Goal: Task Accomplishment & Management: Manage account settings

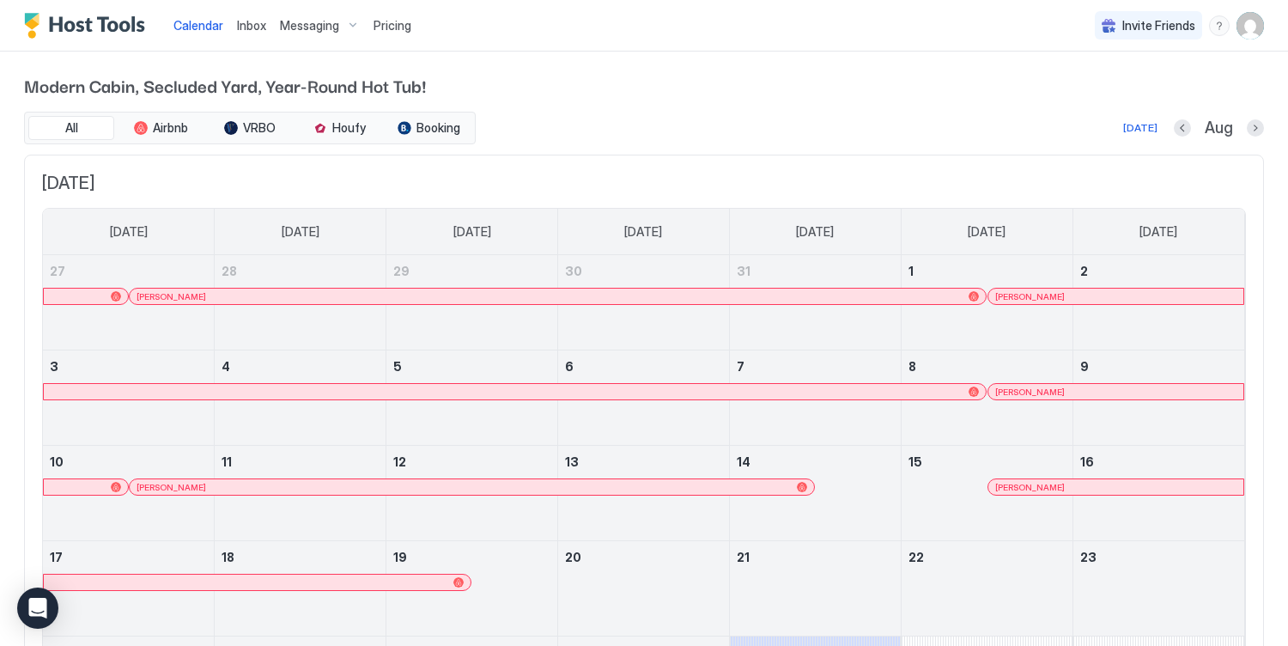
click at [326, 33] on div "Messaging" at bounding box center [320, 25] width 94 height 29
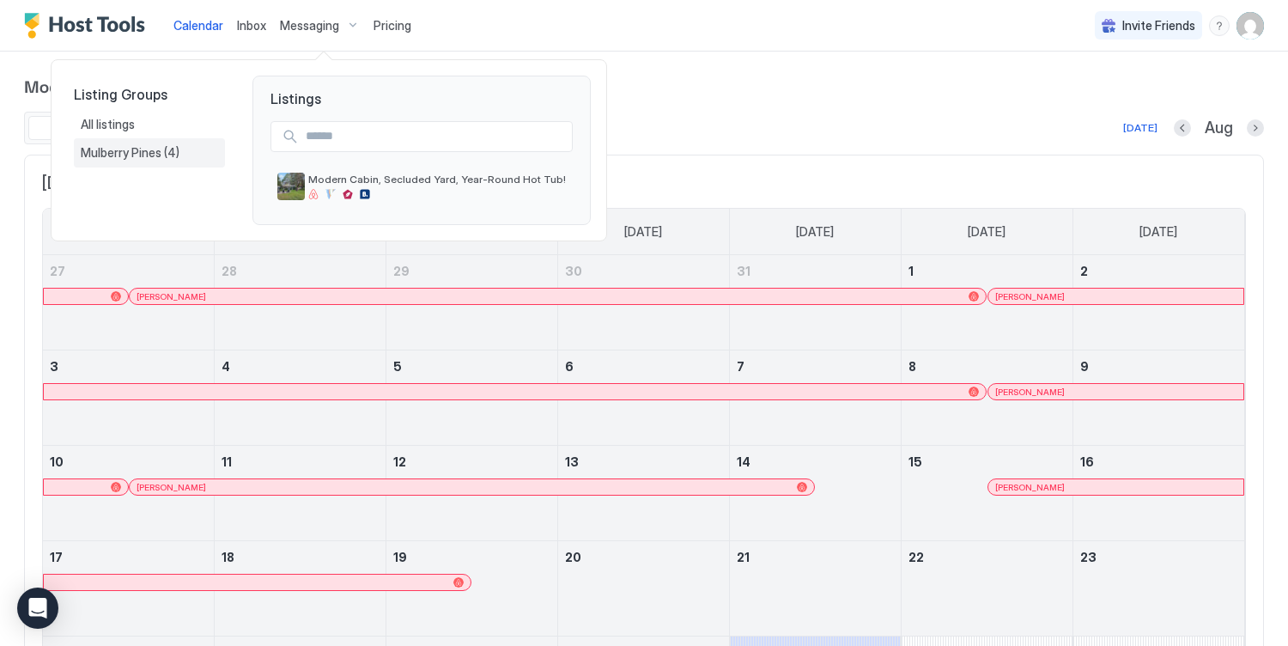
click at [131, 158] on span "Mulberry Pines" at bounding box center [122, 152] width 83 height 15
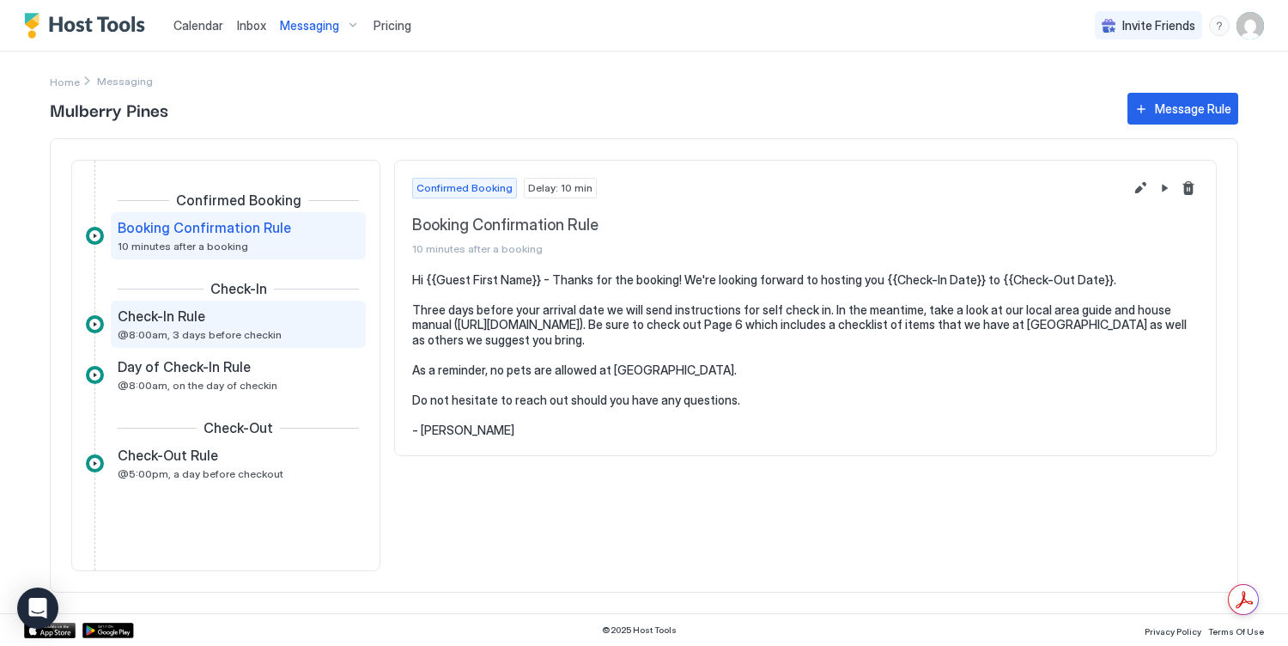
click at [239, 321] on div "Check-In Rule" at bounding box center [226, 315] width 217 height 17
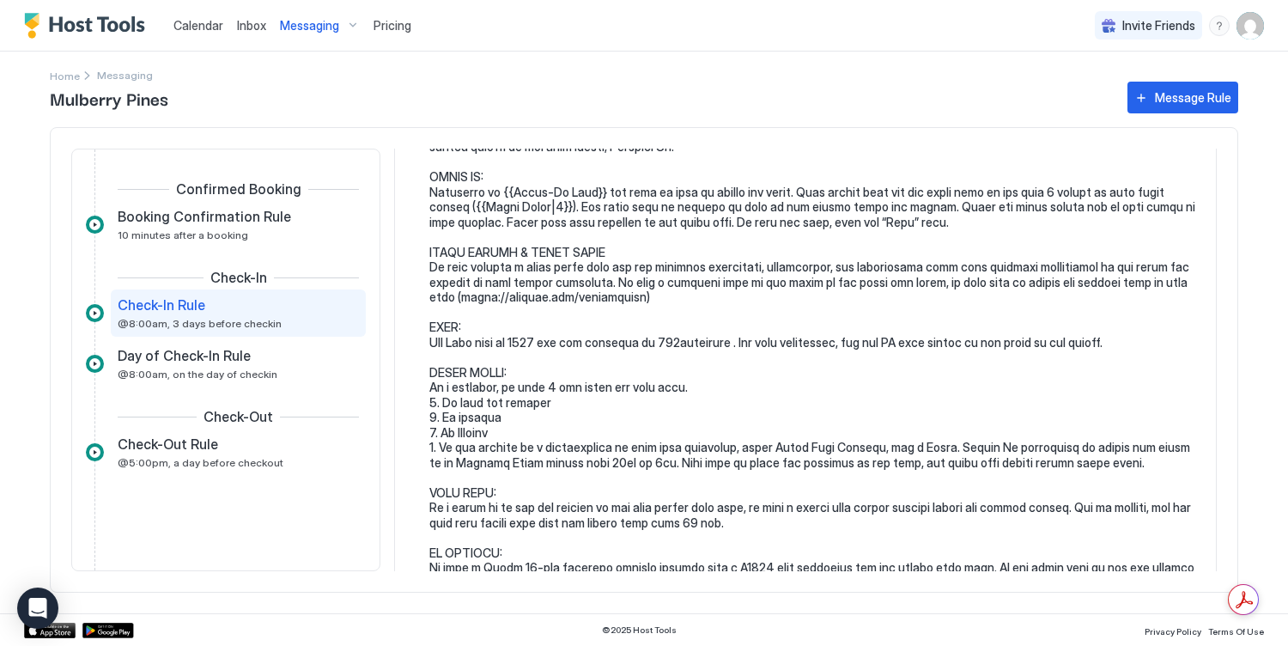
scroll to position [441, 0]
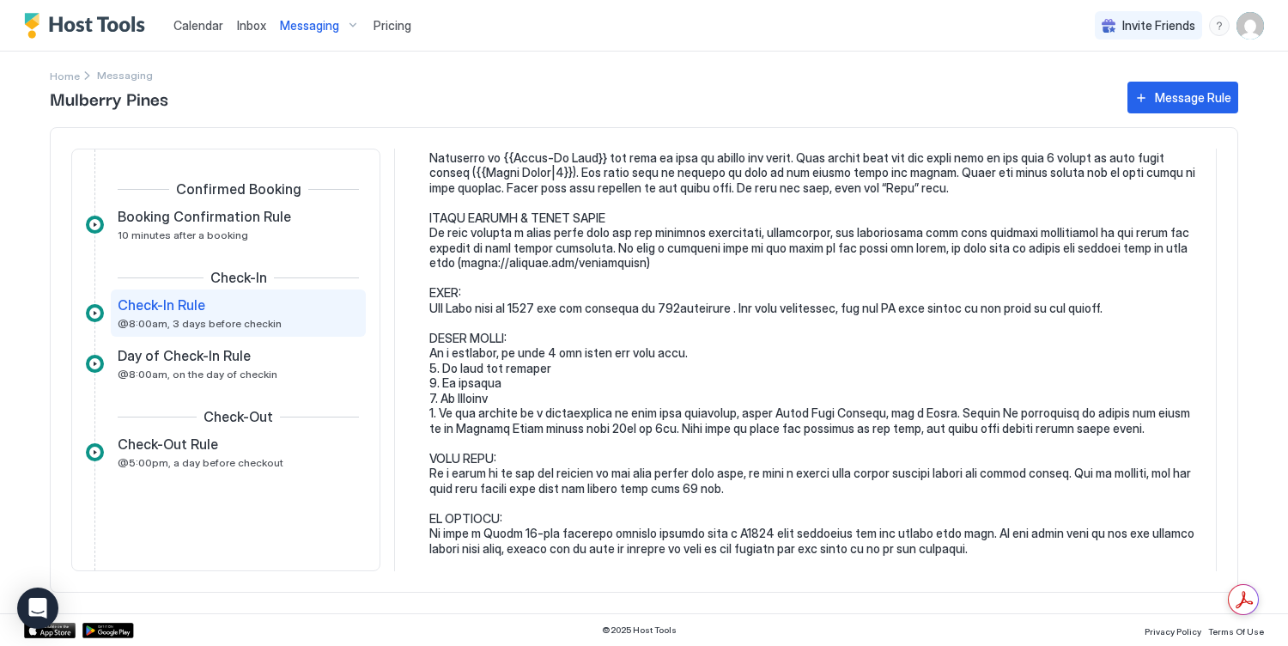
click at [603, 319] on pre at bounding box center [813, 383] width 769 height 1127
click at [580, 298] on pre at bounding box center [813, 383] width 769 height 1127
click at [589, 310] on pre at bounding box center [813, 383] width 769 height 1127
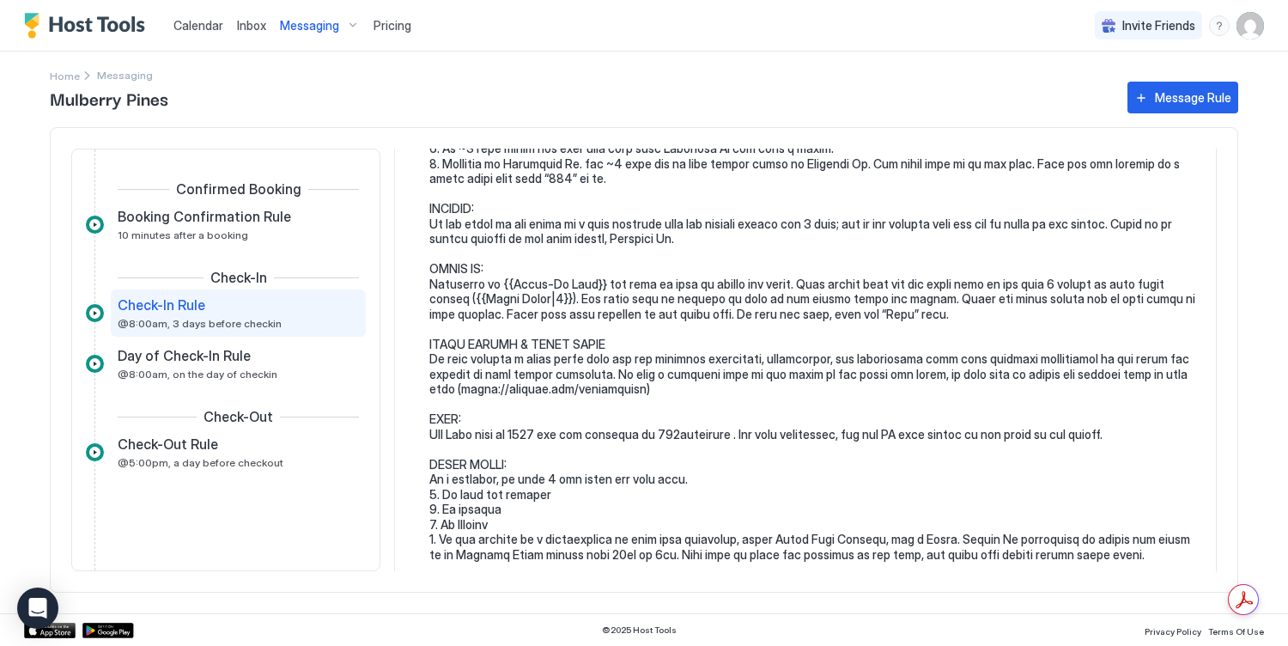
scroll to position [0, 0]
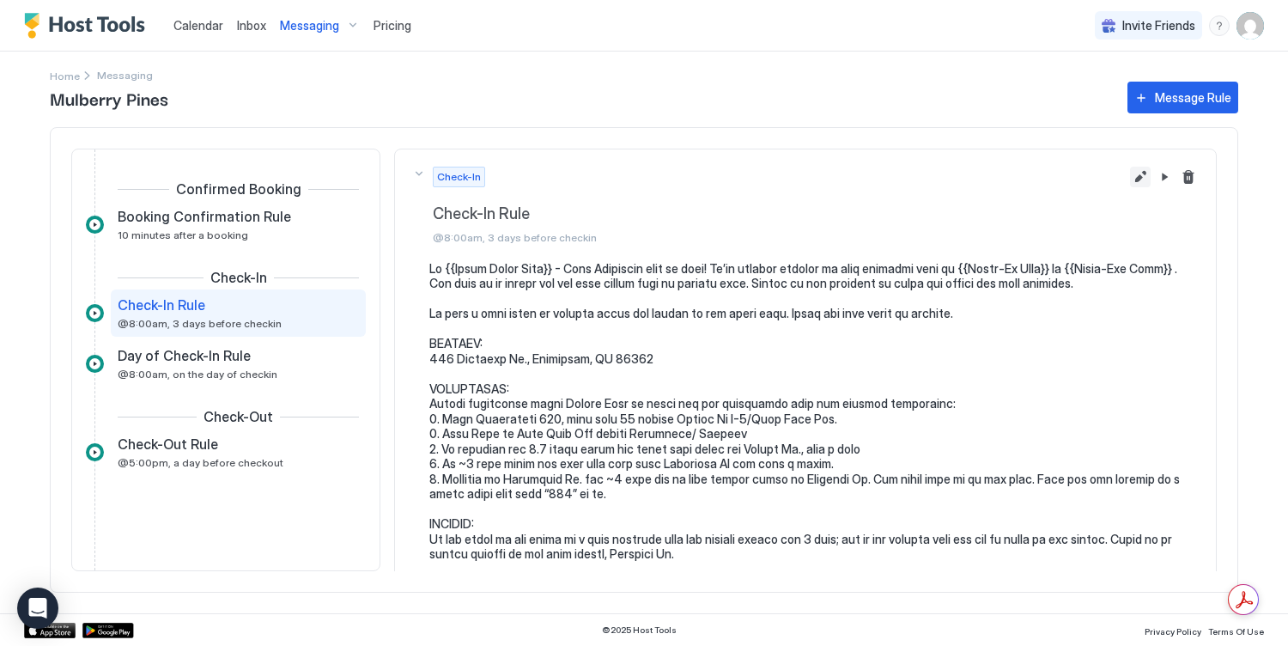
click at [1142, 167] on button "Edit message rule" at bounding box center [1140, 177] width 21 height 21
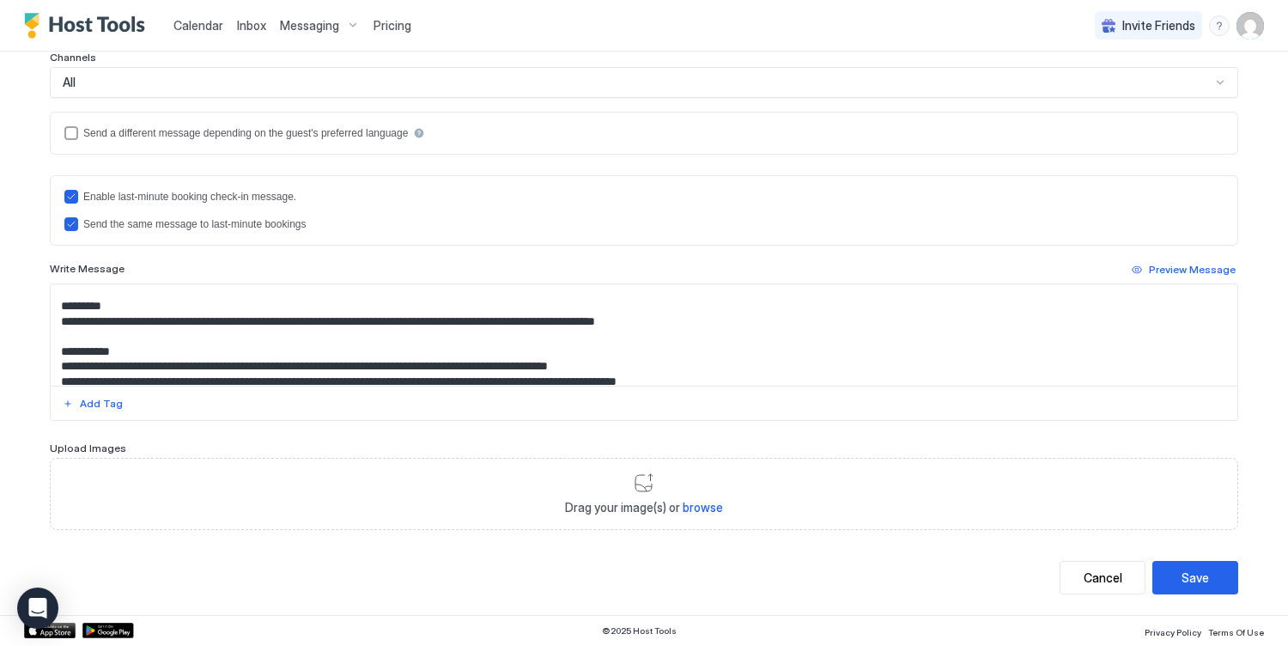
scroll to position [737, 0]
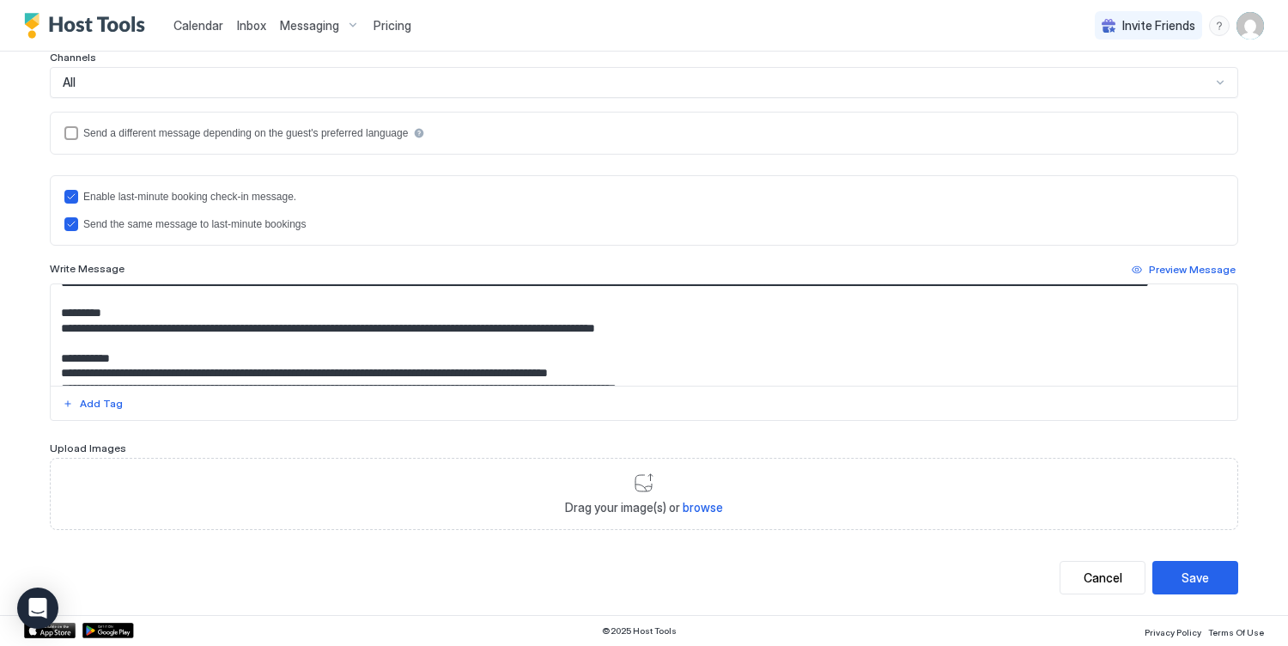
click at [238, 342] on textarea "Input Field" at bounding box center [644, 334] width 1187 height 101
click at [426, 329] on textarea "Input Field" at bounding box center [644, 334] width 1187 height 101
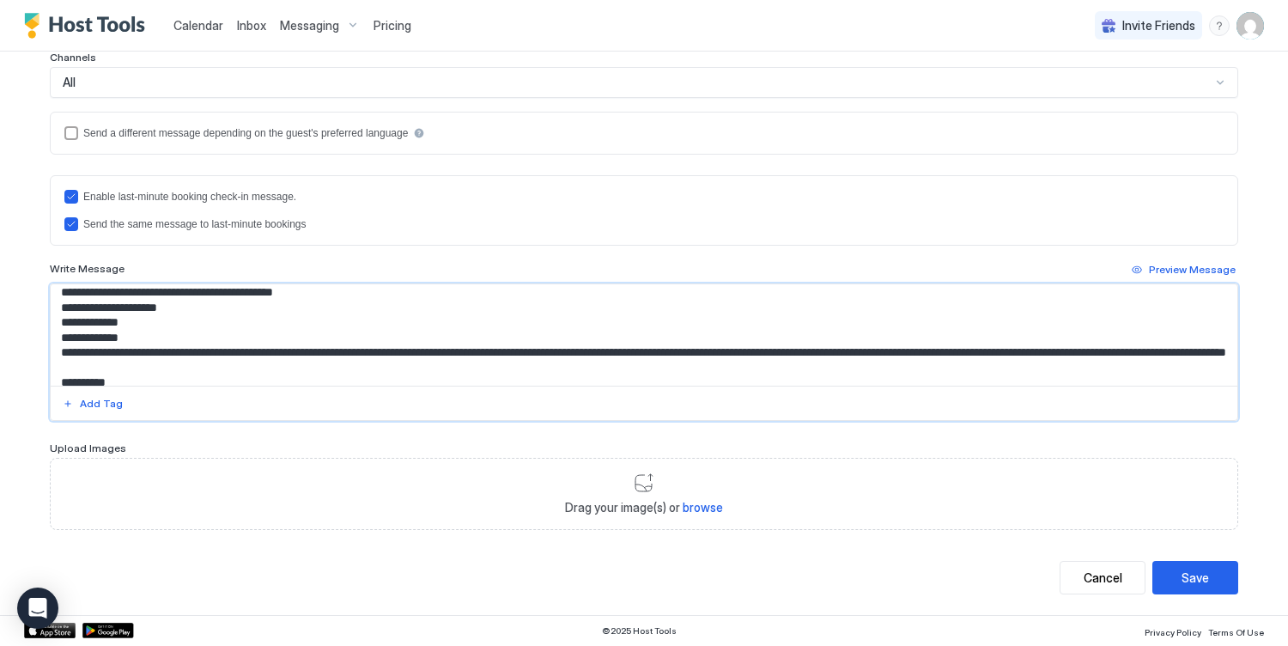
scroll to position [454, 0]
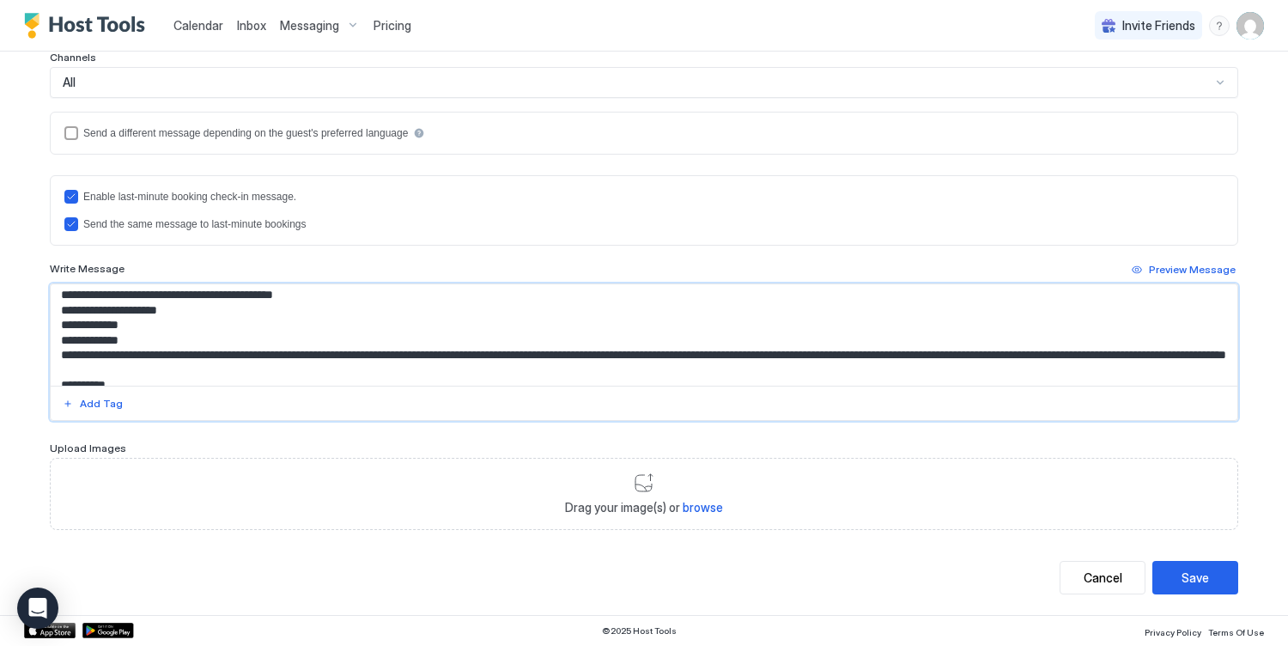
click at [73, 326] on textarea "Input Field" at bounding box center [644, 334] width 1187 height 101
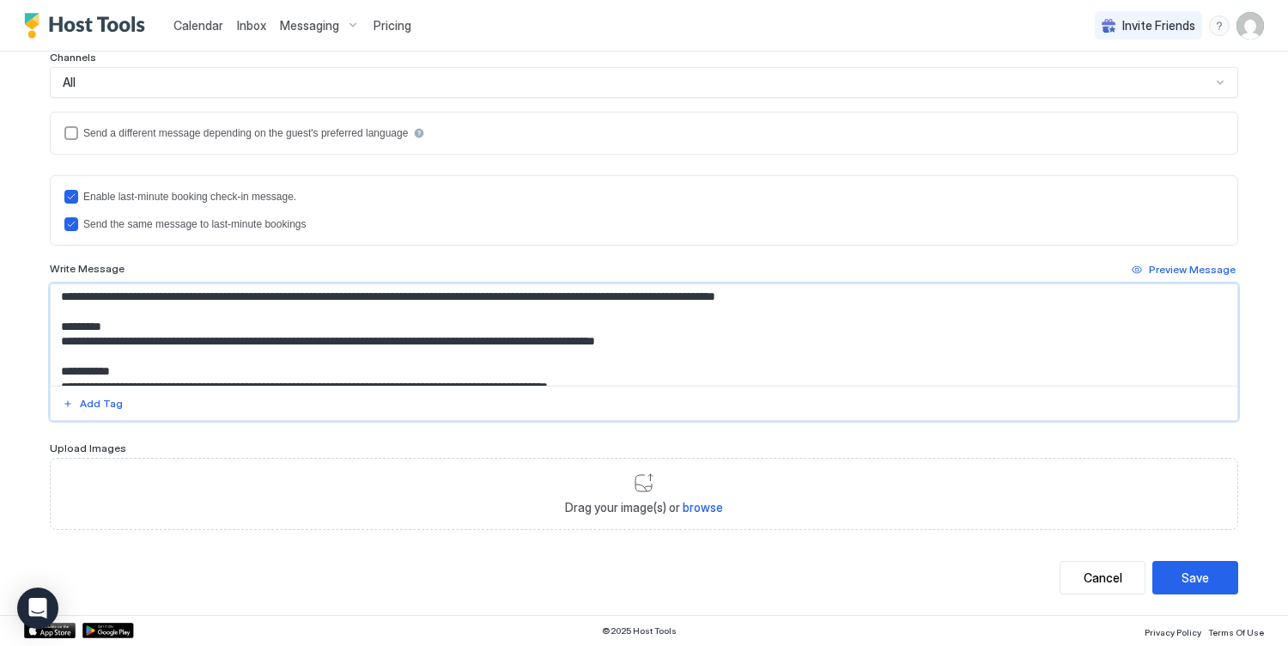
scroll to position [734, 0]
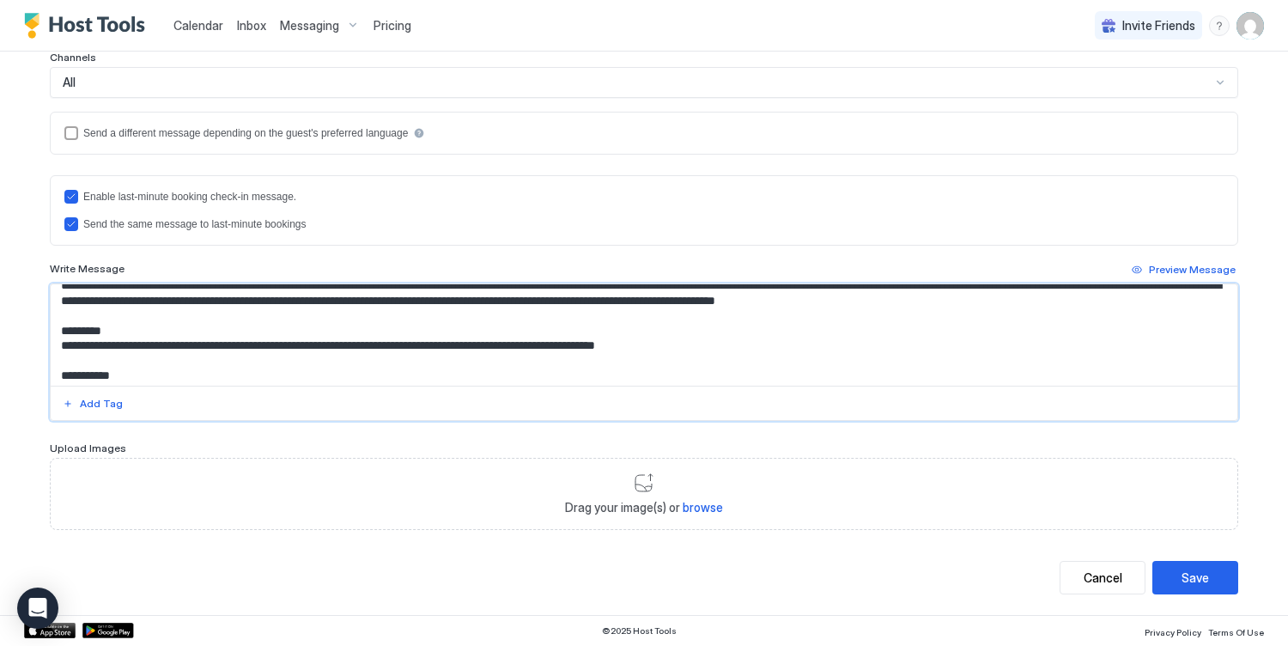
drag, startPoint x: 944, startPoint y: 339, endPoint x: 60, endPoint y: 303, distance: 884.2
click at [60, 303] on textarea "Input Field" at bounding box center [644, 334] width 1187 height 101
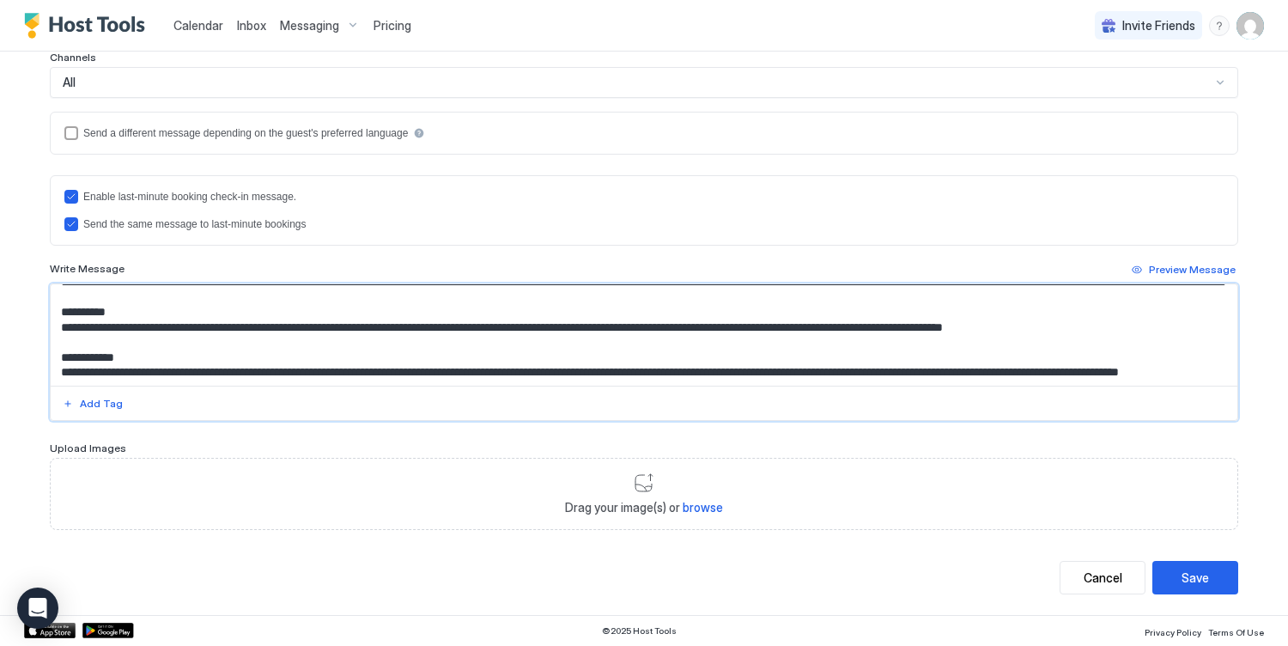
scroll to position [525, 0]
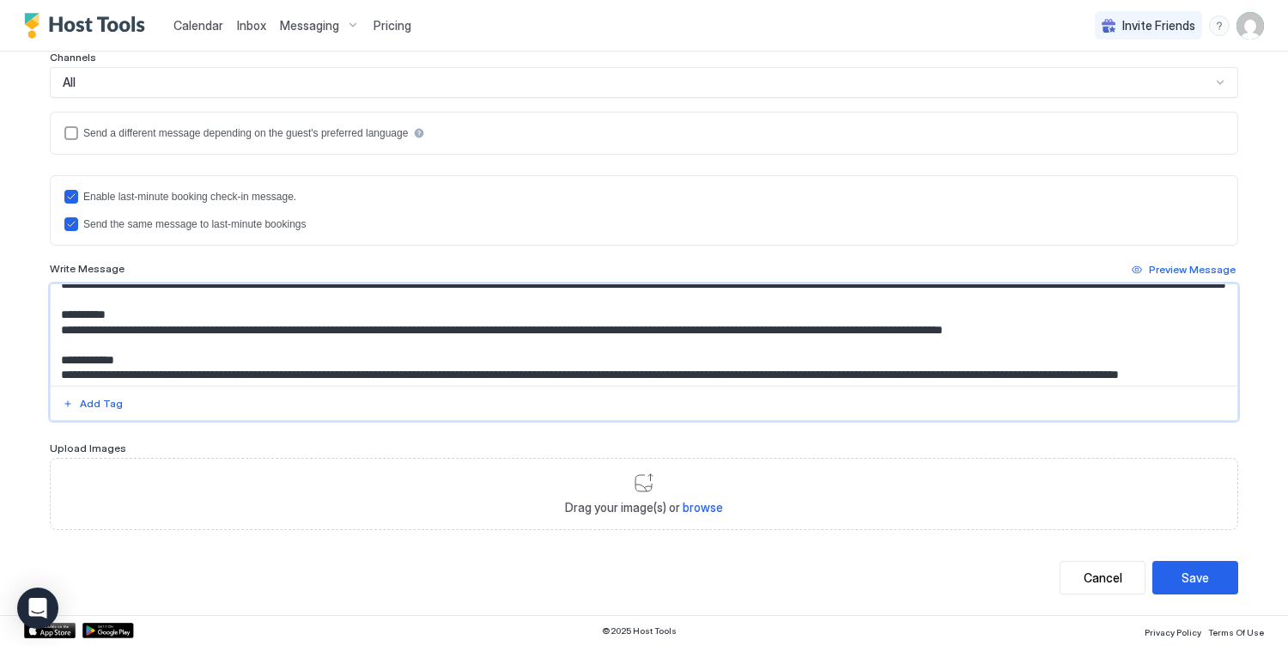
click at [83, 326] on textarea "Input Field" at bounding box center [644, 334] width 1187 height 101
paste textarea "**********"
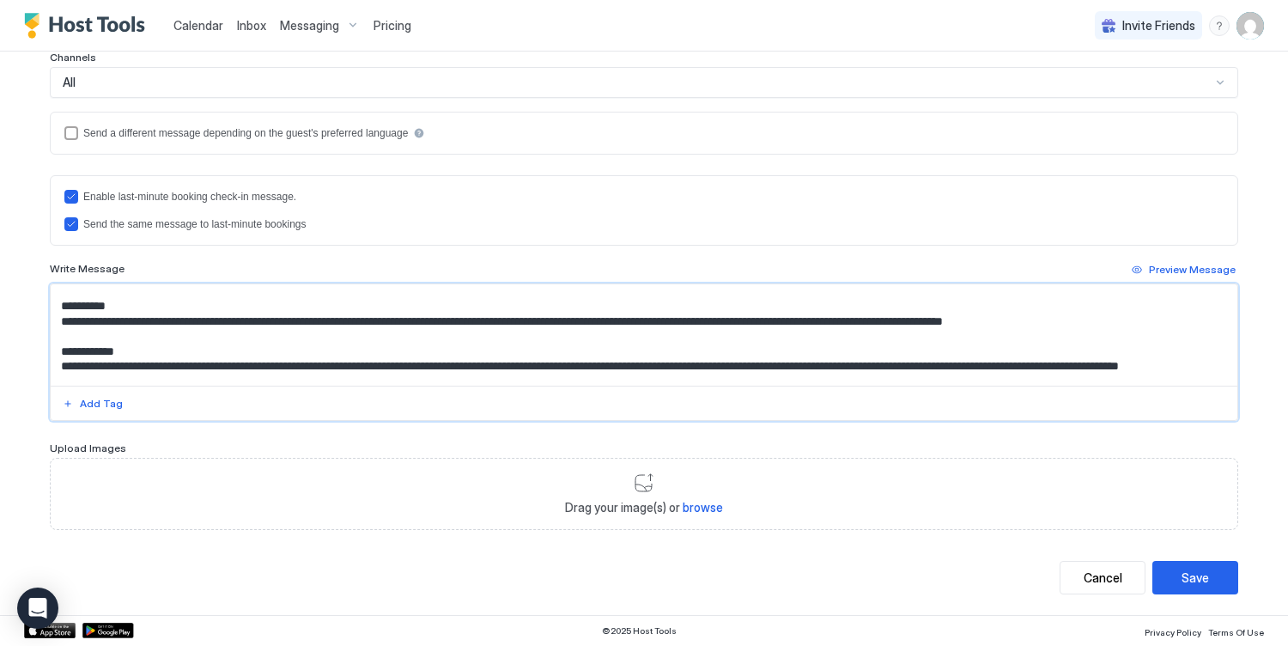
scroll to position [596, 0]
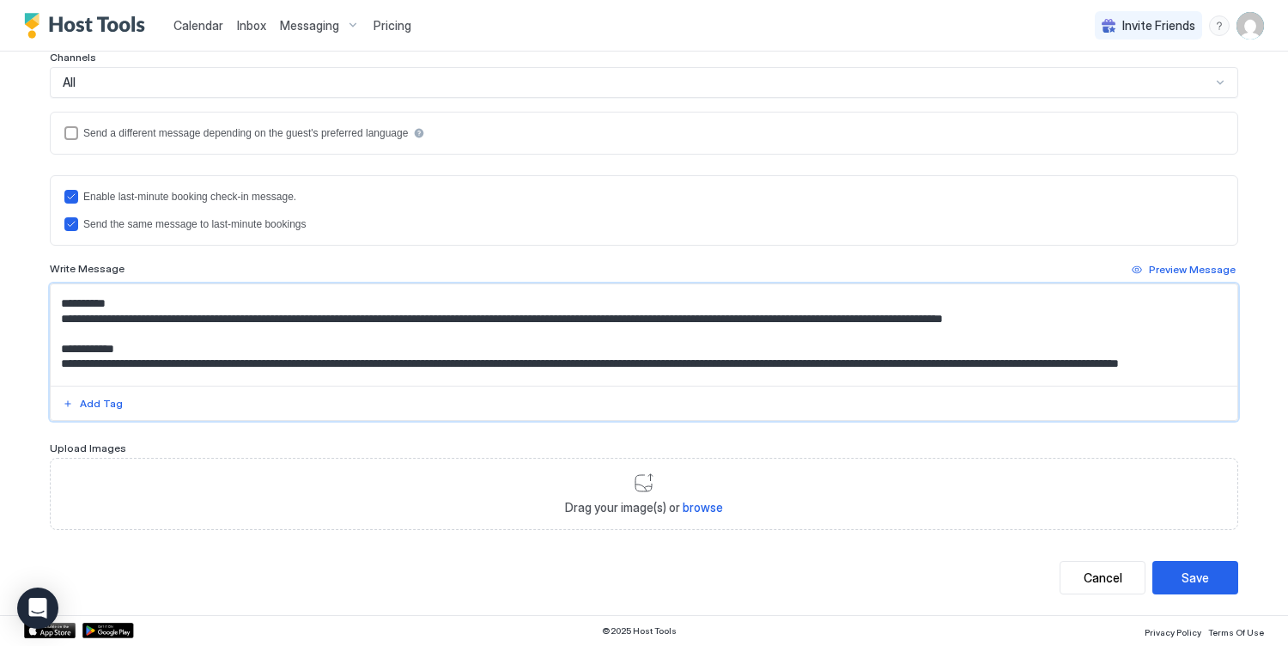
drag, startPoint x: 598, startPoint y: 349, endPoint x: 732, endPoint y: 347, distance: 134.8
click at [732, 347] on textarea "Input Field" at bounding box center [644, 334] width 1187 height 101
drag, startPoint x: 1096, startPoint y: 351, endPoint x: 996, endPoint y: 352, distance: 100.5
click at [1009, 351] on textarea "Input Field" at bounding box center [644, 334] width 1187 height 101
click at [1100, 349] on textarea "Input Field" at bounding box center [644, 334] width 1187 height 101
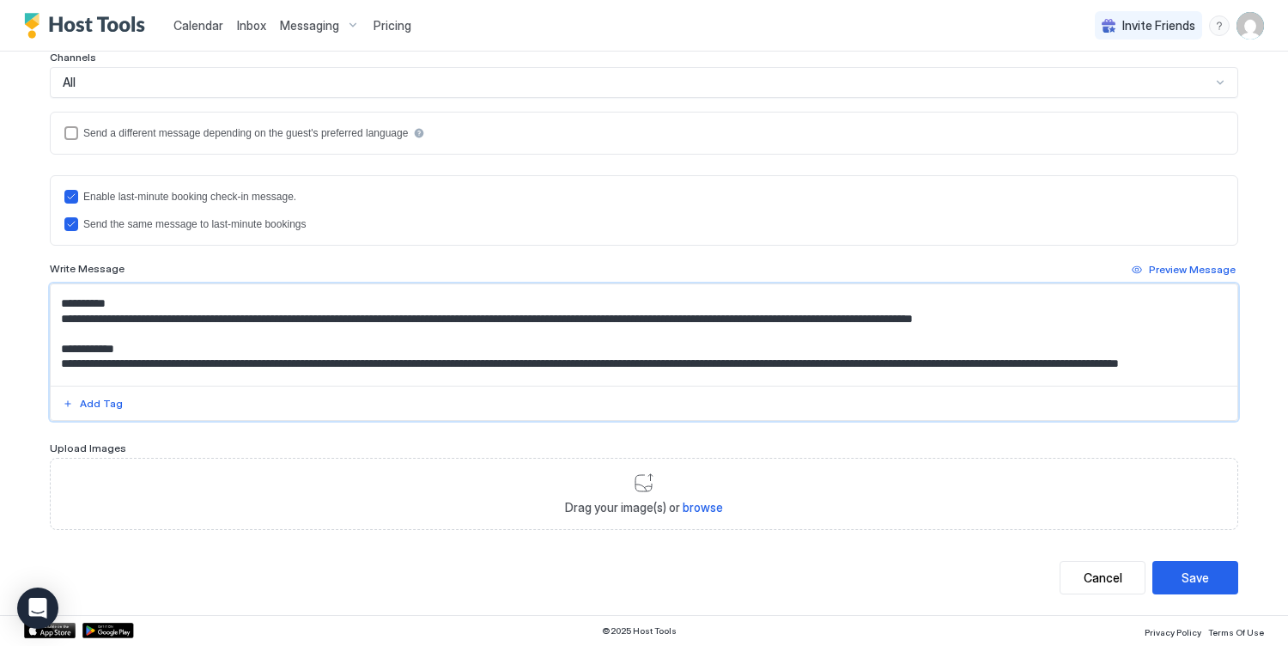
click at [1104, 349] on textarea "Input Field" at bounding box center [644, 334] width 1187 height 101
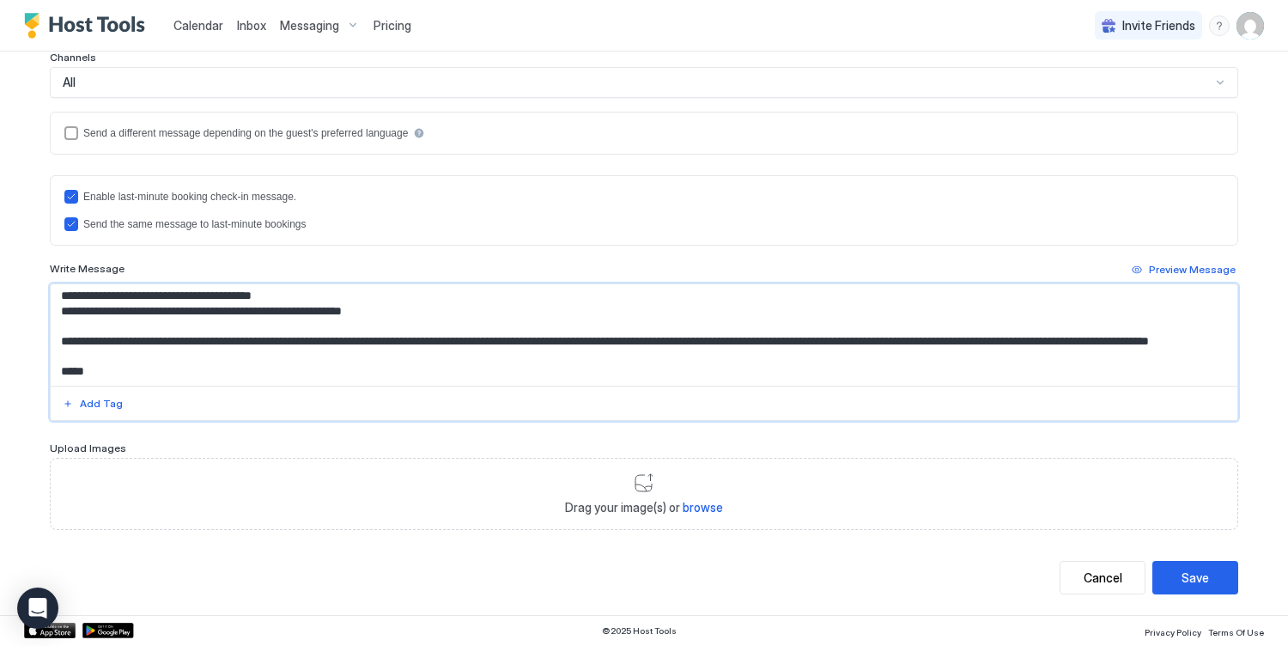
scroll to position [934, 0]
type textarea "**********"
click at [1209, 578] on button "Save" at bounding box center [1195, 577] width 86 height 33
